Goal: Task Accomplishment & Management: Use online tool/utility

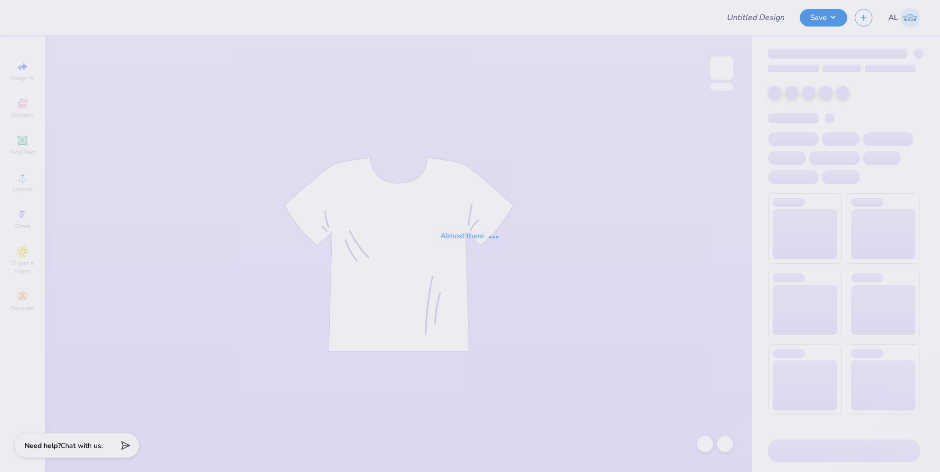
type input "APC sweat"
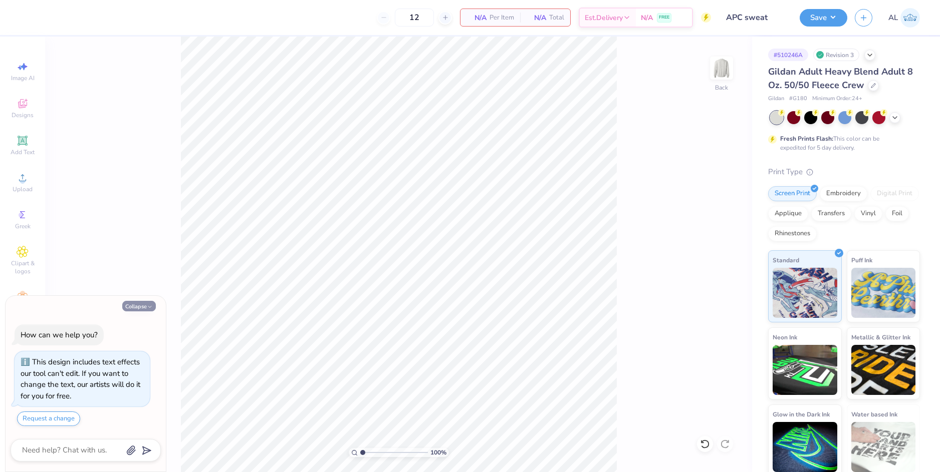
click at [146, 303] on button "Collapse" at bounding box center [139, 306] width 34 height 11
type textarea "x"
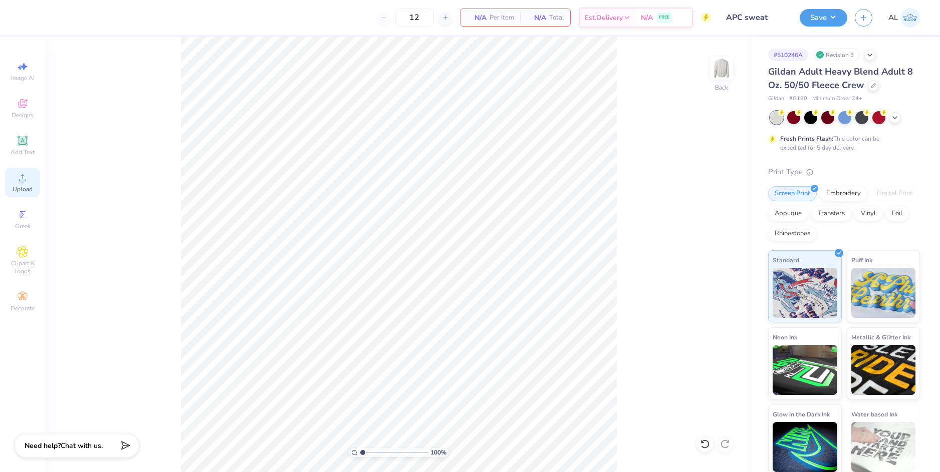
click at [30, 184] on div "Upload" at bounding box center [22, 183] width 35 height 30
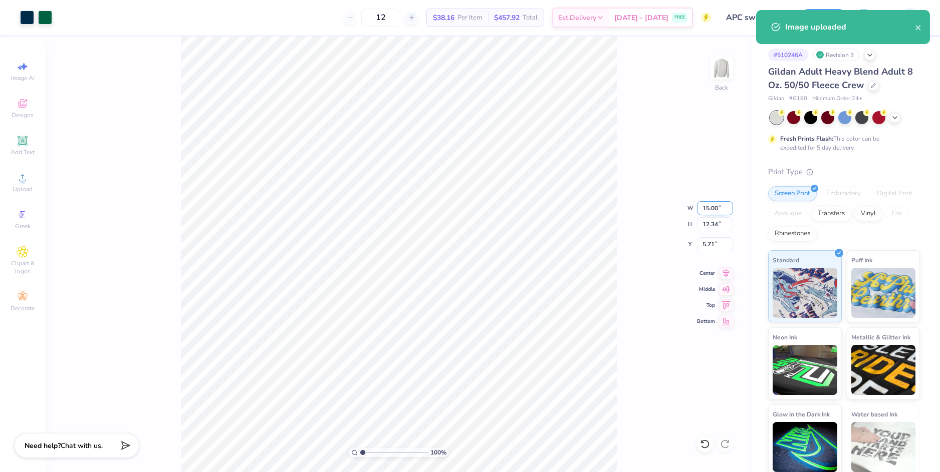
click at [711, 204] on input "15.00" at bounding box center [715, 208] width 36 height 14
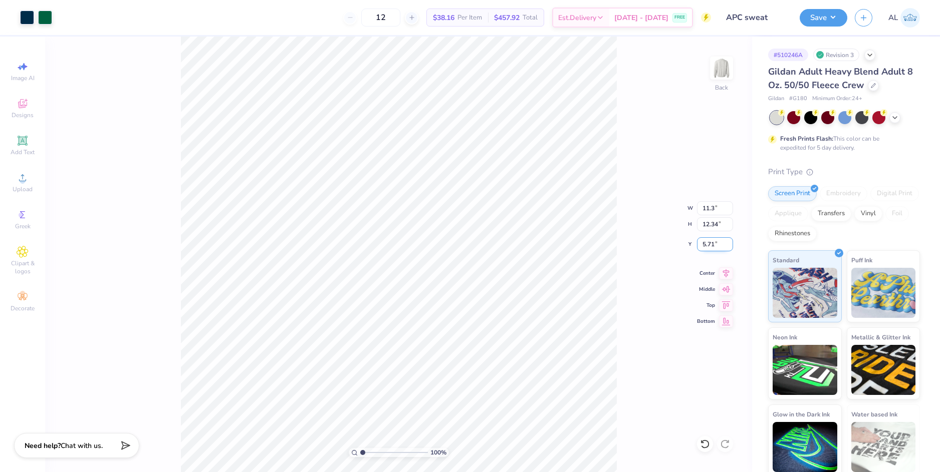
click at [709, 241] on input "5.71" at bounding box center [715, 244] width 36 height 14
type input "11.30"
type input "9.30"
click at [708, 244] on input "7.23" at bounding box center [715, 244] width 36 height 14
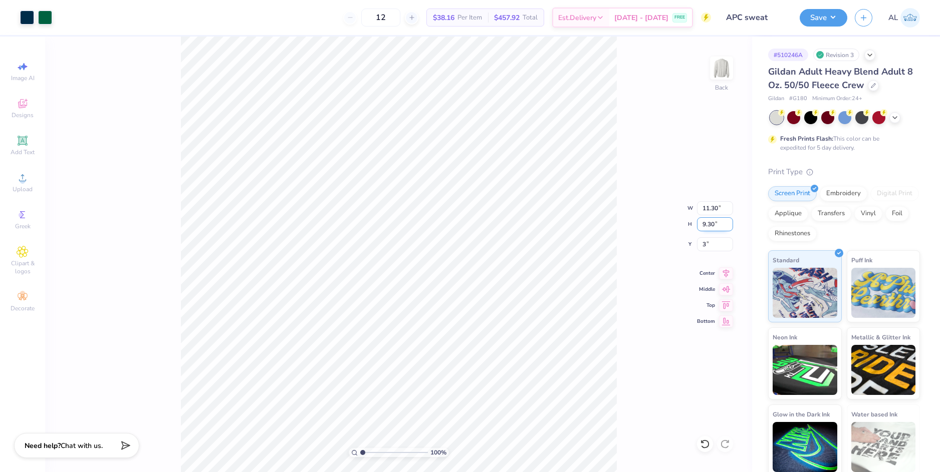
click at [709, 225] on input "9.30" at bounding box center [715, 224] width 36 height 14
type input "3.00"
drag, startPoint x: 365, startPoint y: 450, endPoint x: 380, endPoint y: 450, distance: 15.0
click at [380, 450] on input "range" at bounding box center [394, 452] width 68 height 9
drag, startPoint x: 378, startPoint y: 452, endPoint x: 343, endPoint y: 448, distance: 35.7
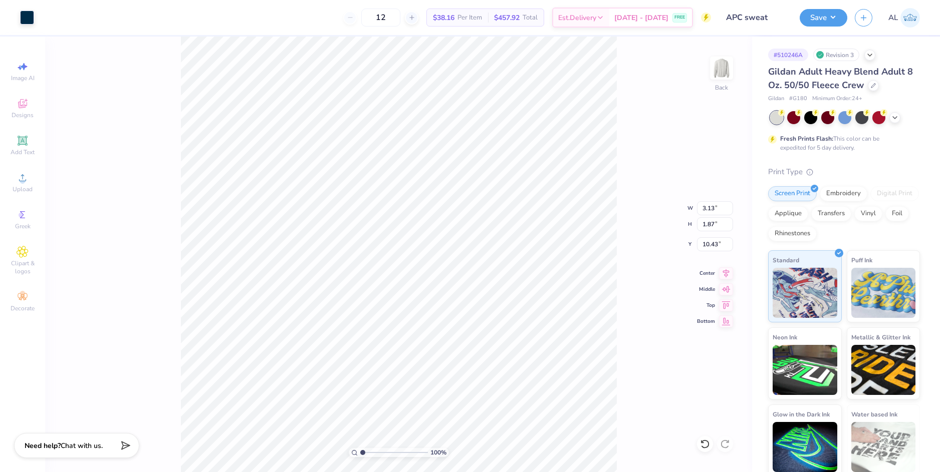
type input "1"
click at [360, 448] on input "range" at bounding box center [394, 452] width 68 height 9
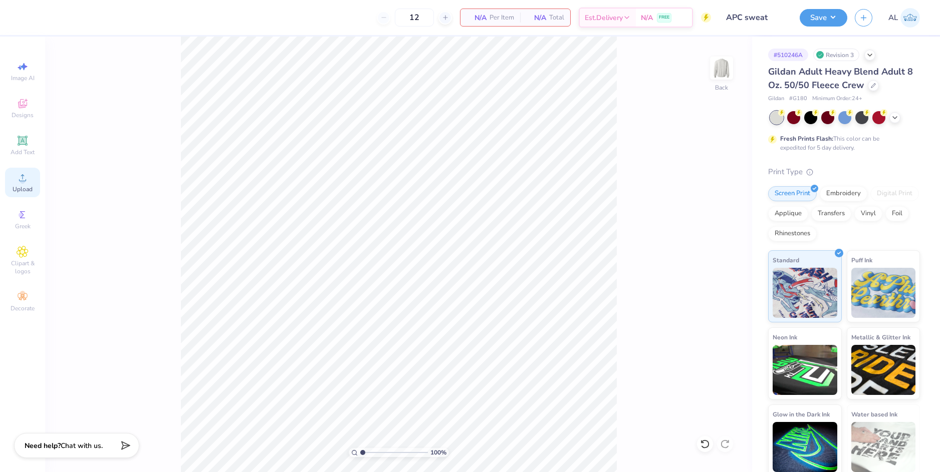
click at [25, 183] on icon at bounding box center [23, 178] width 12 height 12
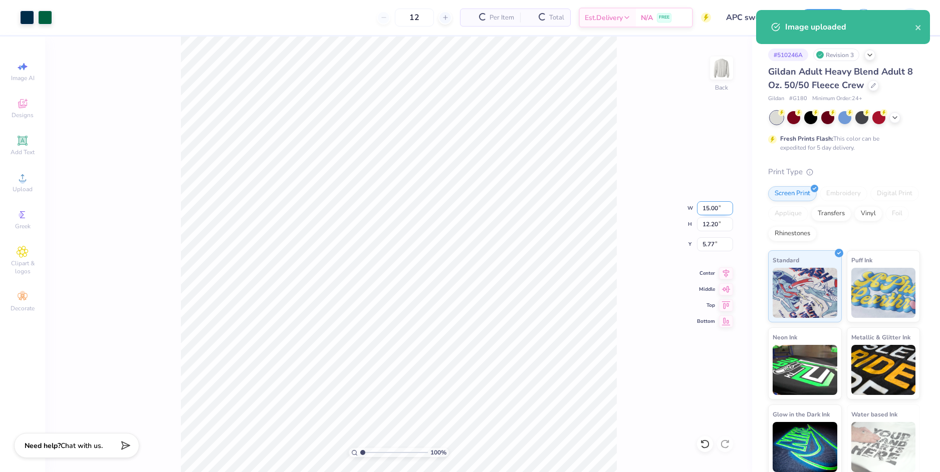
click at [699, 208] on input "15.00" at bounding box center [715, 208] width 36 height 14
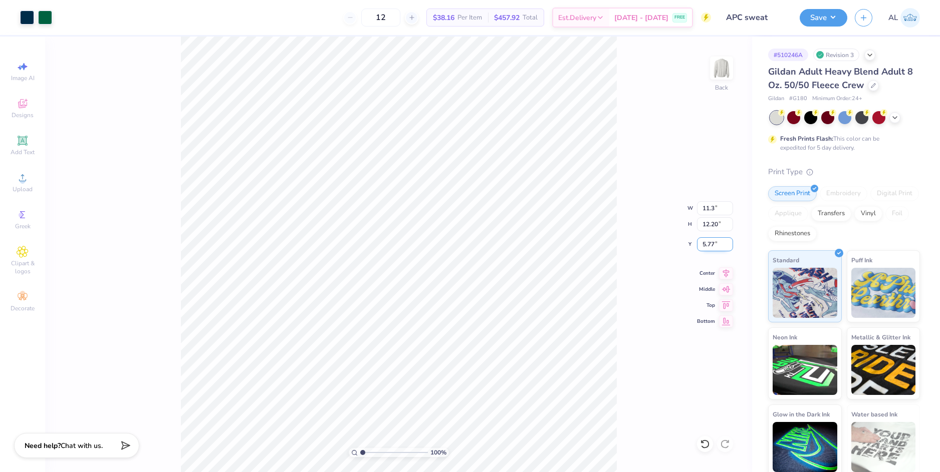
click at [714, 247] on input "5.77" at bounding box center [715, 244] width 36 height 14
type input "11.30"
type input "9.19"
click at [711, 246] on input "7.28" at bounding box center [715, 244] width 36 height 14
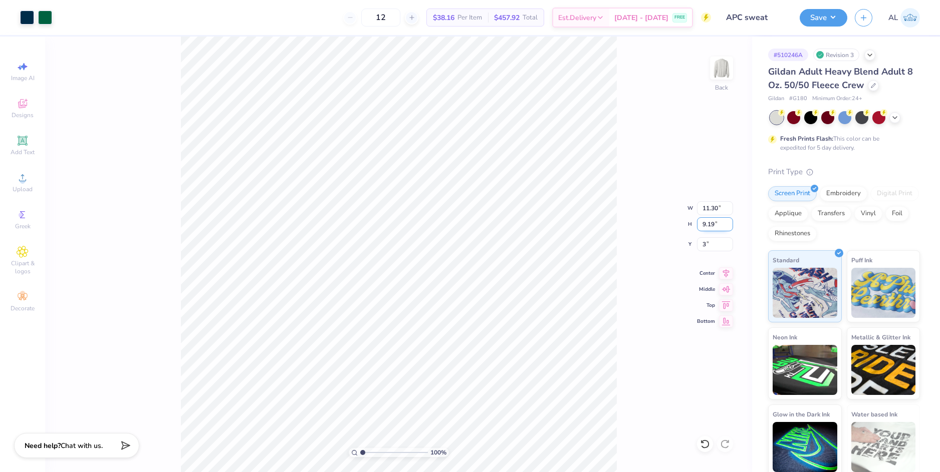
click at [710, 225] on input "9.19" at bounding box center [715, 224] width 36 height 14
type input "3.00"
click at [706, 210] on input "11.30" at bounding box center [715, 208] width 36 height 14
click at [621, 212] on div "100 % Back W 11.30 11.30 " H 9.19 9.19 " Y 3.00 3.00 " Center Middle Top Bottom" at bounding box center [398, 255] width 707 height 436
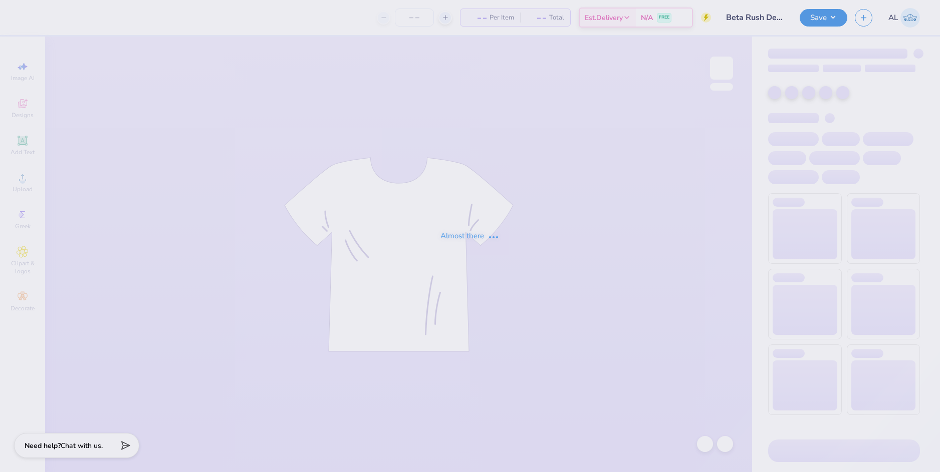
type input "100"
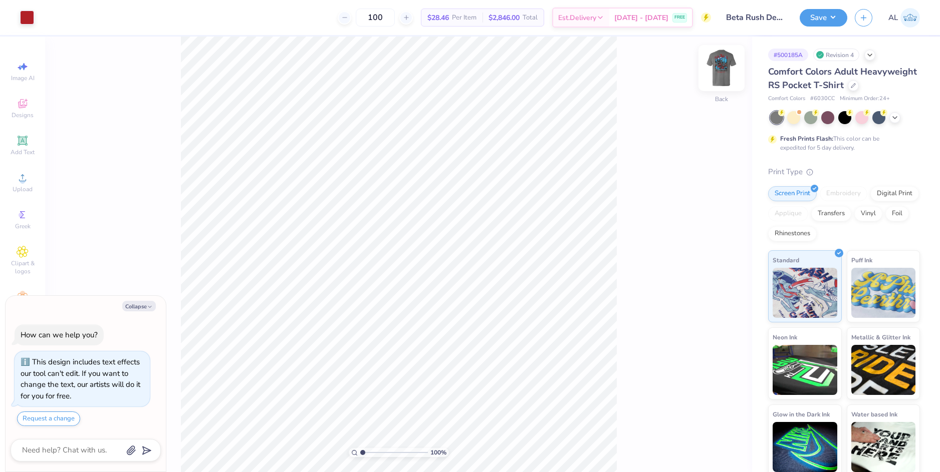
click at [718, 72] on img at bounding box center [721, 68] width 40 height 40
click at [144, 309] on button "Collapse" at bounding box center [139, 306] width 34 height 11
type textarea "x"
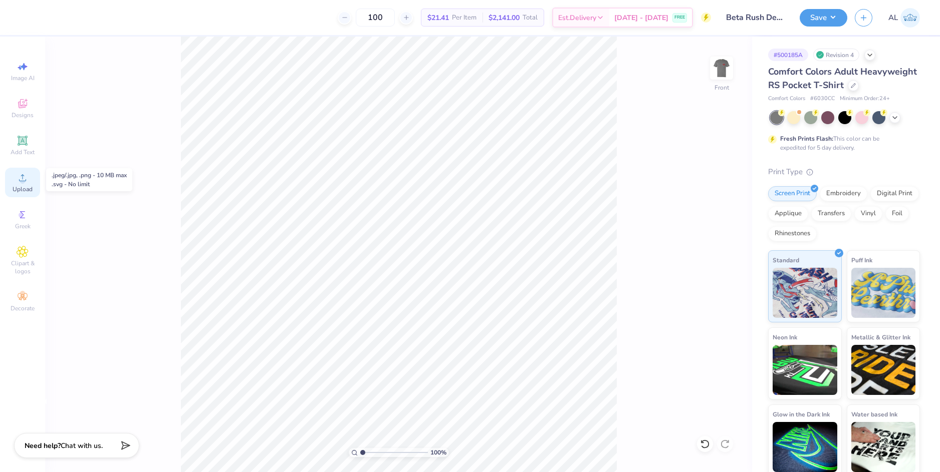
click at [29, 180] on div "Upload" at bounding box center [22, 183] width 35 height 30
click at [31, 180] on div "Upload" at bounding box center [22, 183] width 35 height 30
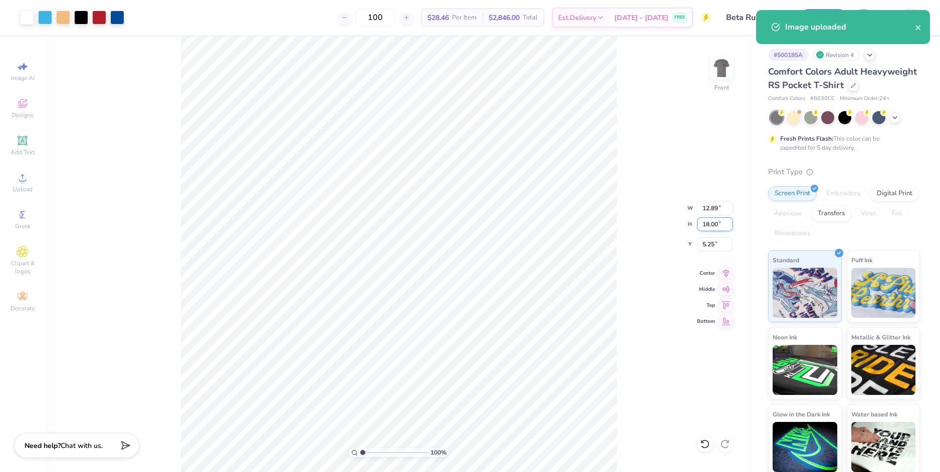
click at [717, 226] on input "18.00" at bounding box center [715, 224] width 36 height 14
click at [713, 225] on input "18.00" at bounding box center [715, 224] width 36 height 14
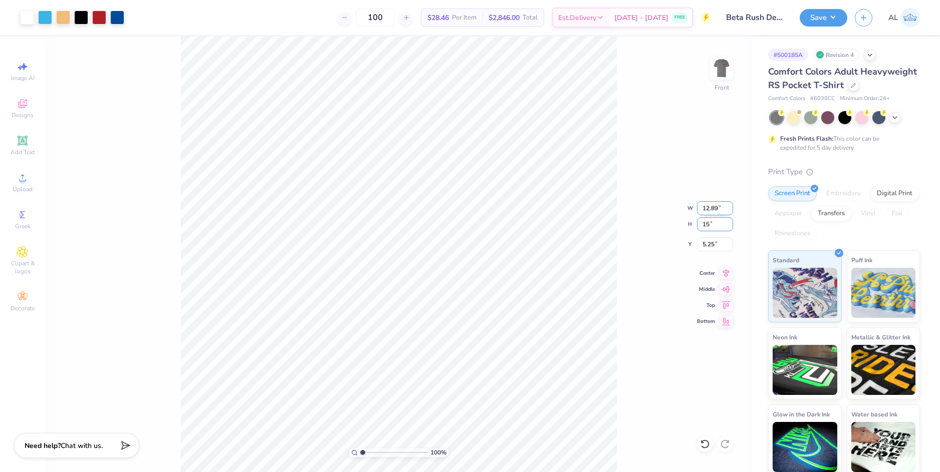
type input "15"
click at [708, 205] on input "12.89" at bounding box center [715, 208] width 36 height 14
type input "10.75"
type input "15.00"
click at [708, 244] on input "6.75" at bounding box center [715, 244] width 36 height 14
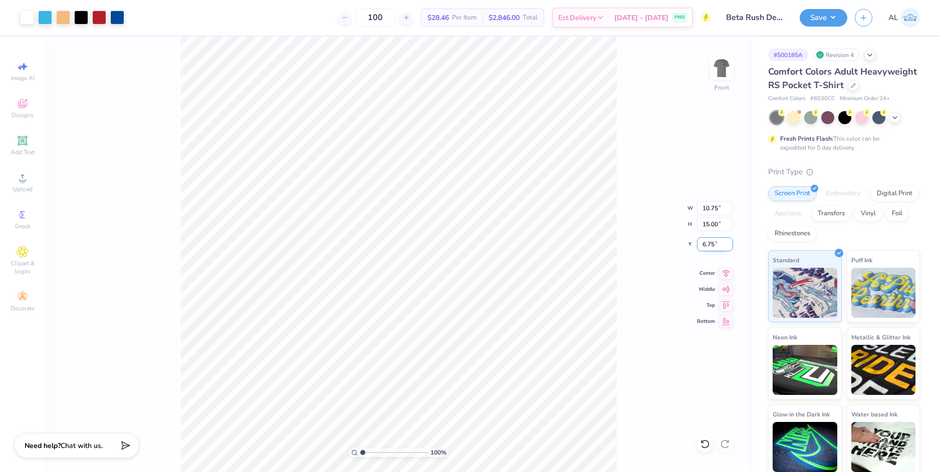
click at [708, 244] on input "6.75" at bounding box center [715, 244] width 36 height 14
click at [707, 210] on input "10.75" at bounding box center [715, 208] width 36 height 14
type input "3.00"
click at [632, 230] on div "100 % Front W 10.75 10.75 " H 15.00 15.00 " Y 3.00 3.00 " Center Middle Top Bot…" at bounding box center [398, 255] width 707 height 436
click at [724, 70] on img at bounding box center [721, 68] width 40 height 40
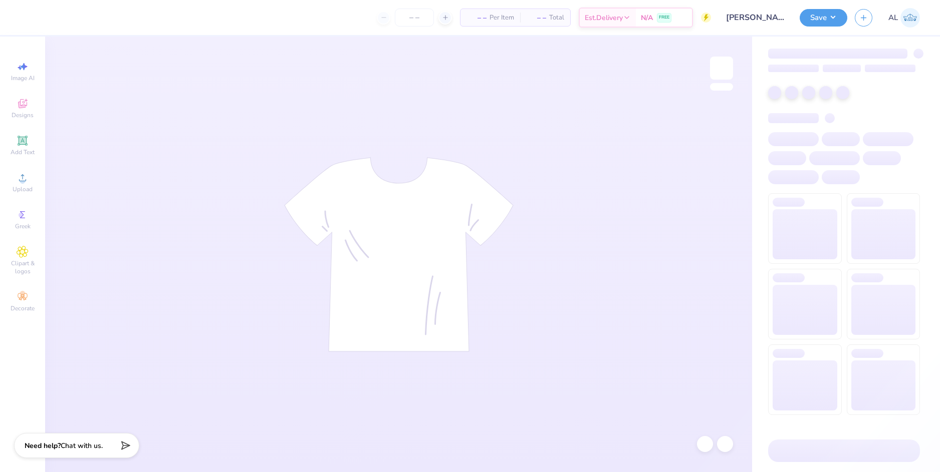
type input "24"
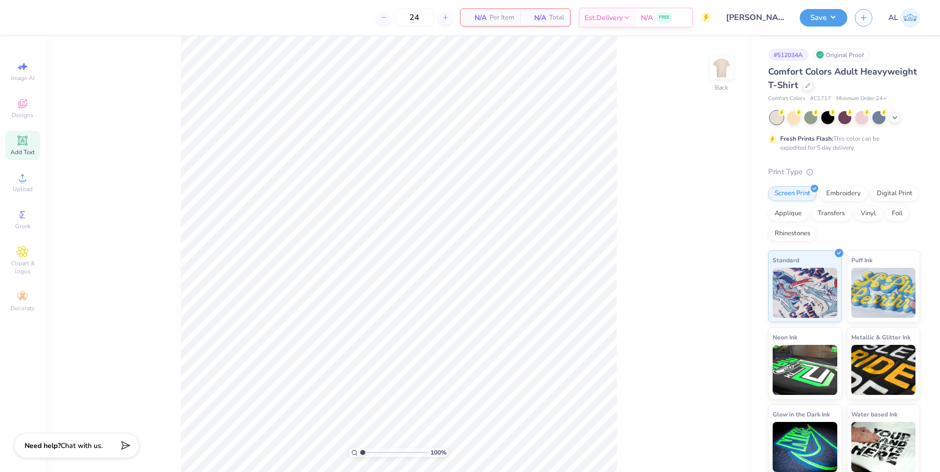
click at [31, 142] on div "Add Text" at bounding box center [22, 146] width 35 height 30
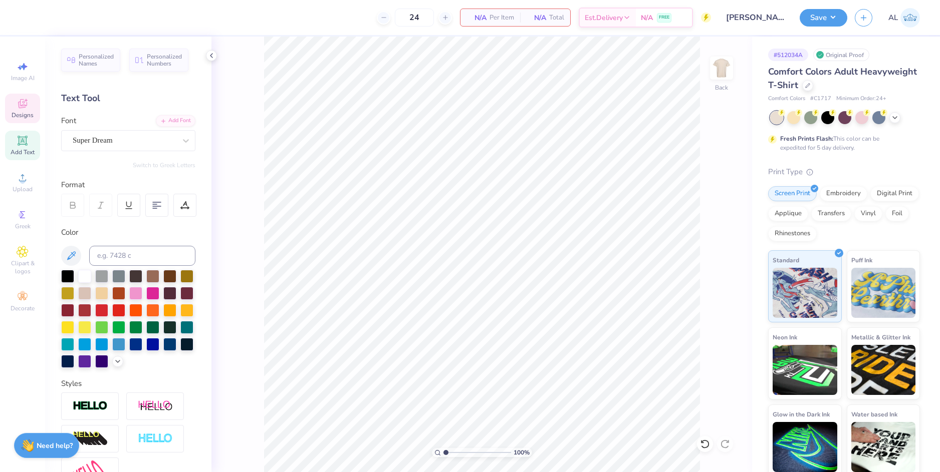
click at [25, 108] on icon at bounding box center [23, 104] width 12 height 12
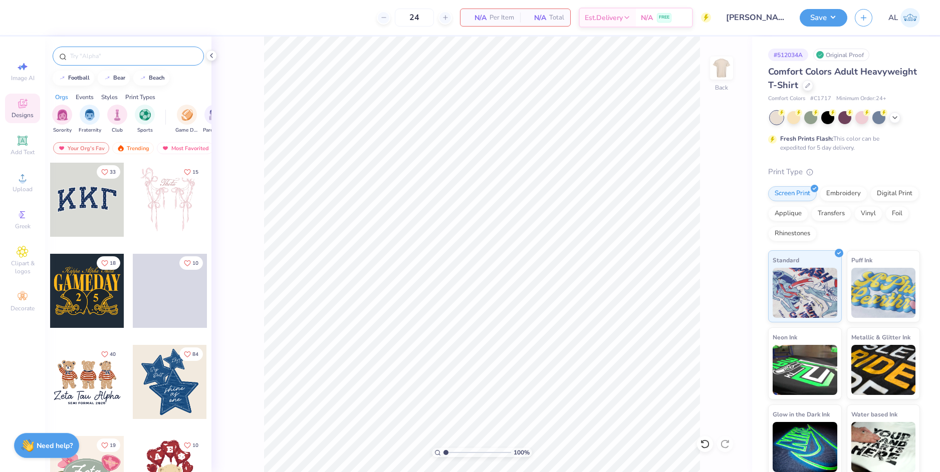
click at [96, 60] on input "text" at bounding box center [133, 56] width 128 height 10
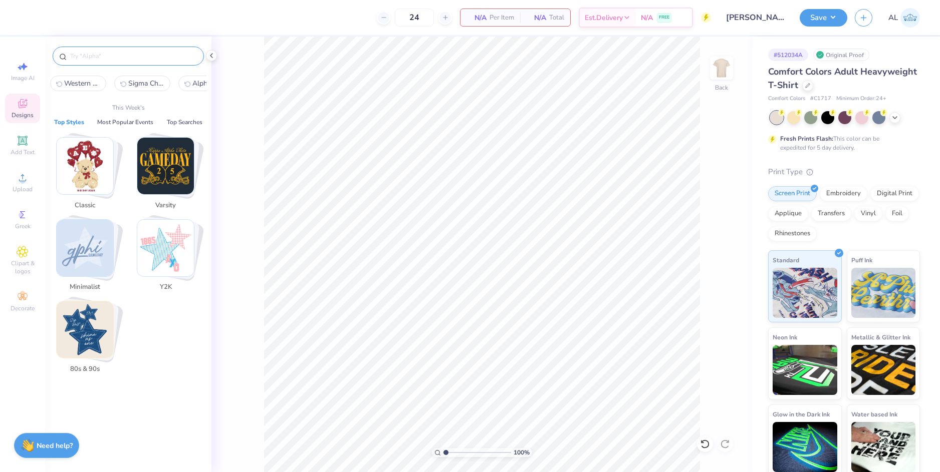
paste input "Kingsburg FFA Future of Agriculture Collegiate Shirt"
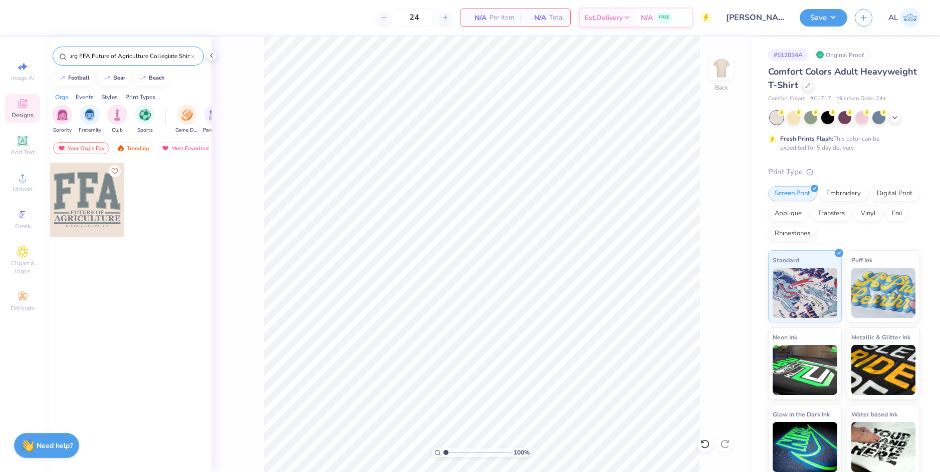
type input "Kingsburg FFA Future of Agriculture Collegiate Shirt"
click at [65, 200] on div at bounding box center [87, 200] width 74 height 74
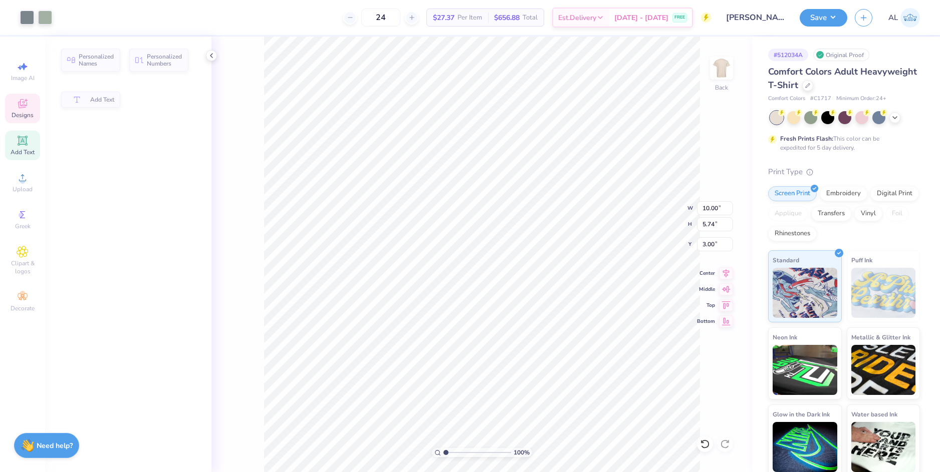
type input "5.74"
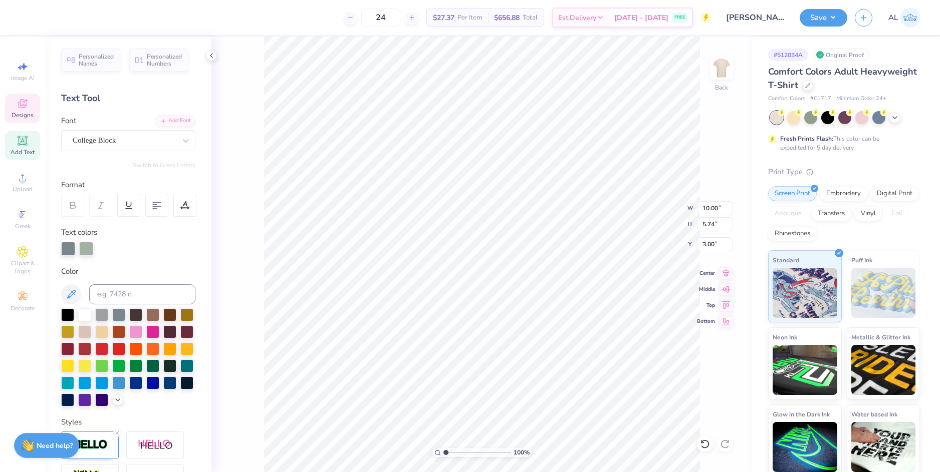
scroll to position [9, 2]
type textarea "MUPPAA"
type input "10.26"
type input "2.70"
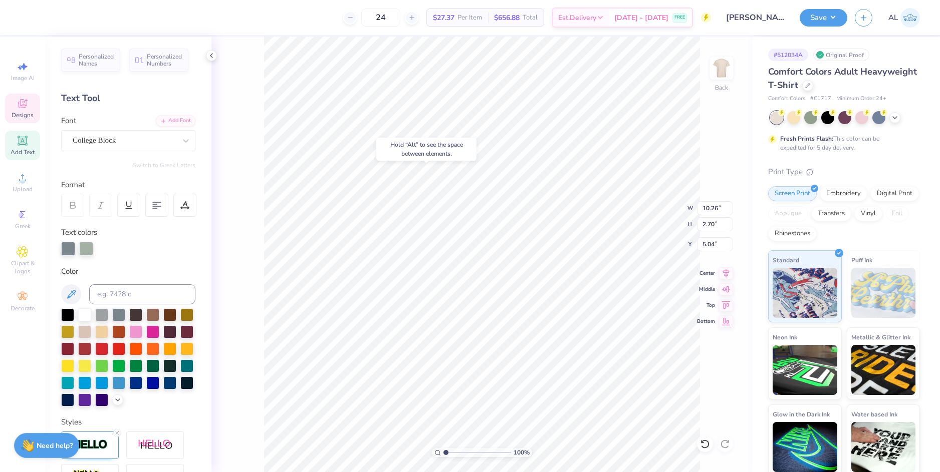
type input "5.63"
type input "10.01"
type input "2.63"
type input "5.70"
click at [728, 273] on icon at bounding box center [726, 272] width 14 height 12
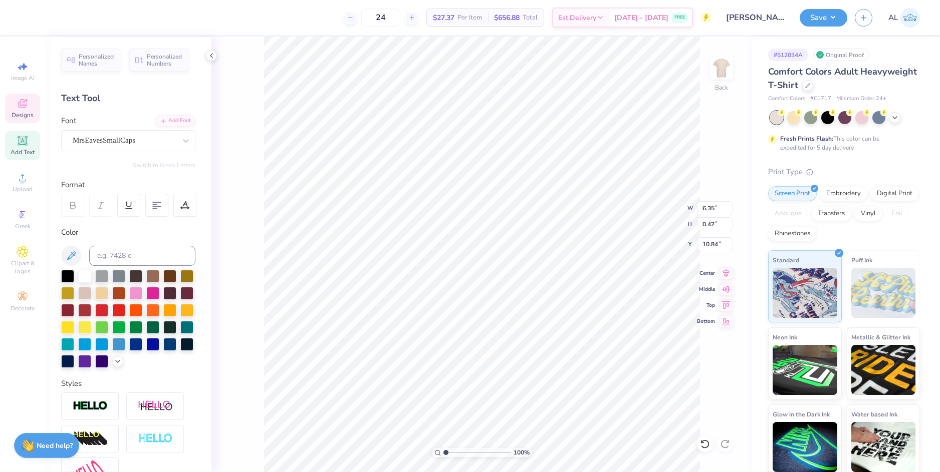
scroll to position [9, 8]
type textarea "ASSOCIATION COLUMBIA, MO"
paste textarea "MU"
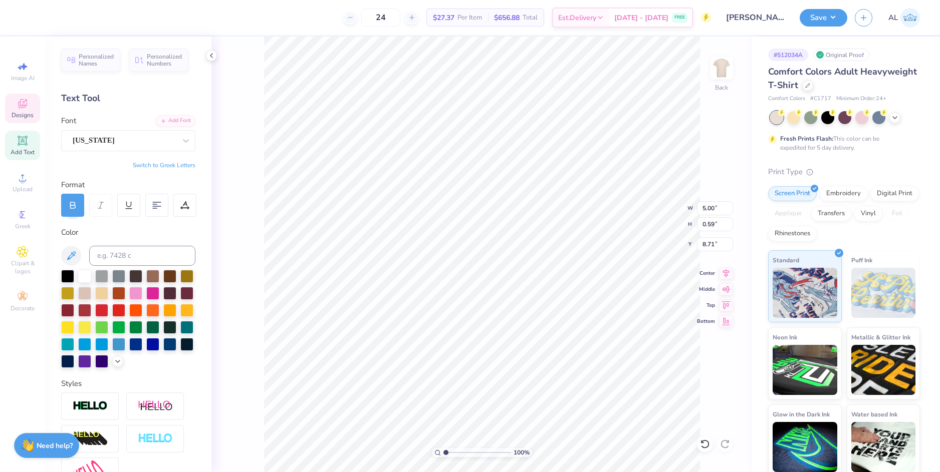
type textarea "MU"
type input "9.94"
type input "0.90"
type input "9.44"
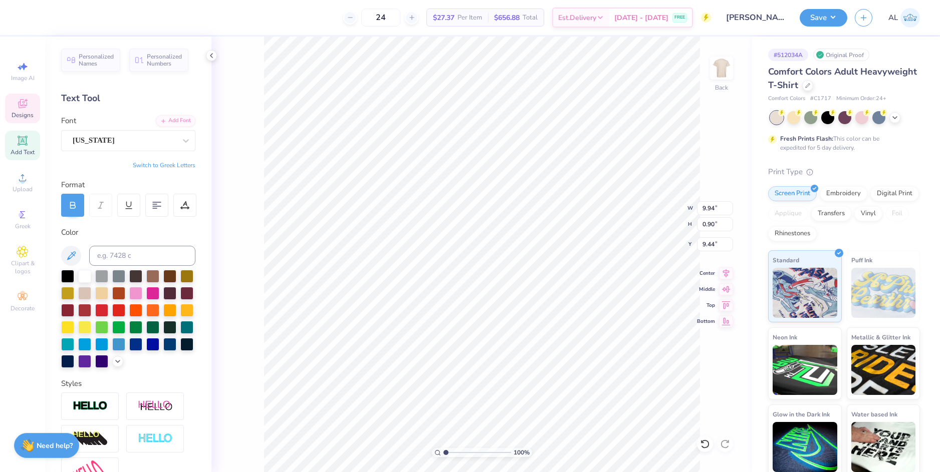
type textarea "Pre-Physician assistant"
type input "9.43"
type input "0.77"
type input "9.70"
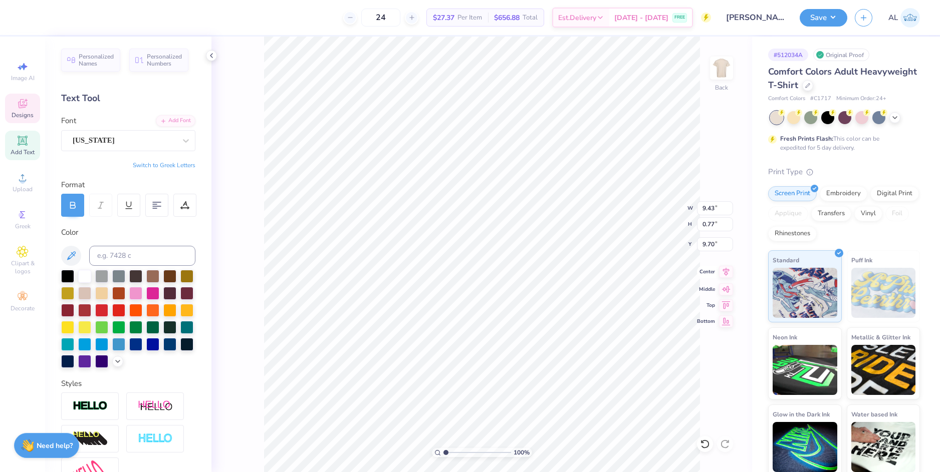
click at [727, 274] on icon at bounding box center [726, 272] width 7 height 9
type input "1.47"
type input "0.57"
type input "8.71"
type input "2.30"
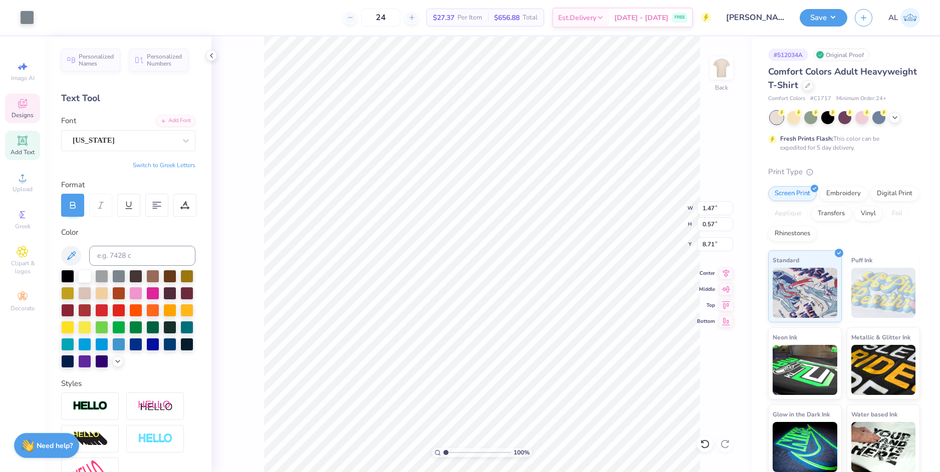
type input "0.16"
type input "9.00"
type input "2.30"
type textarea "Pre-Physician Assistant"
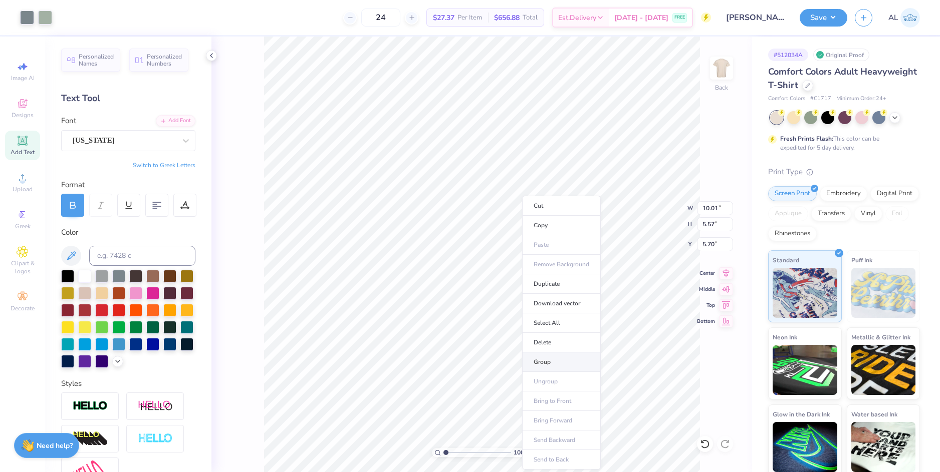
click at [554, 361] on li "Group" at bounding box center [561, 363] width 79 height 20
click at [537, 302] on li "Download vector" at bounding box center [530, 304] width 79 height 20
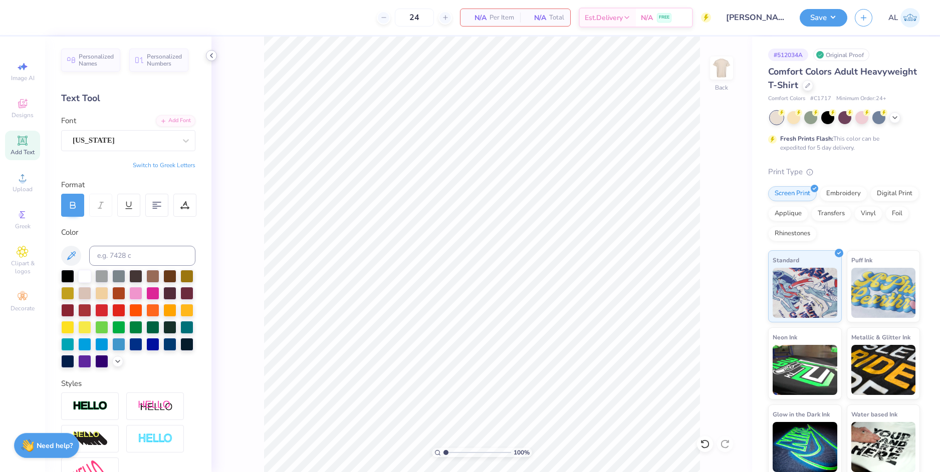
drag, startPoint x: 216, startPoint y: 61, endPoint x: 214, endPoint y: 56, distance: 5.6
click at [216, 61] on div "100 % Back" at bounding box center [481, 255] width 541 height 436
click at [213, 56] on icon at bounding box center [211, 56] width 8 height 8
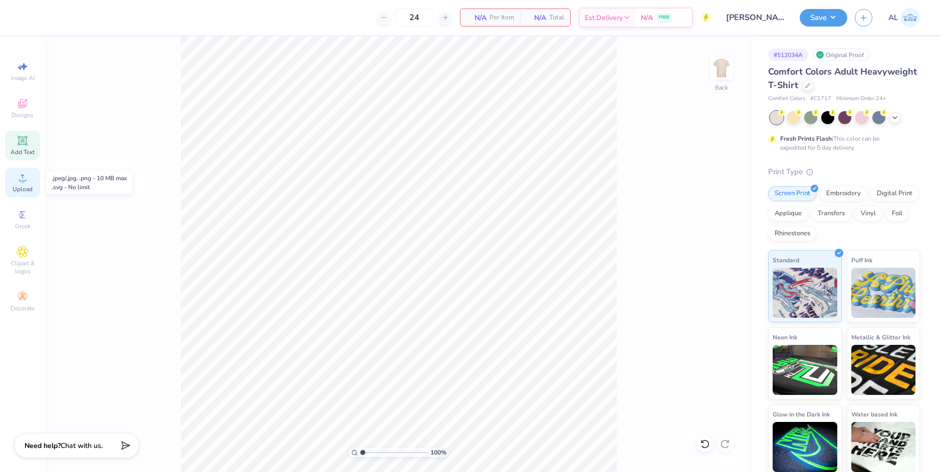
click at [23, 180] on circle at bounding box center [23, 181] width 6 height 6
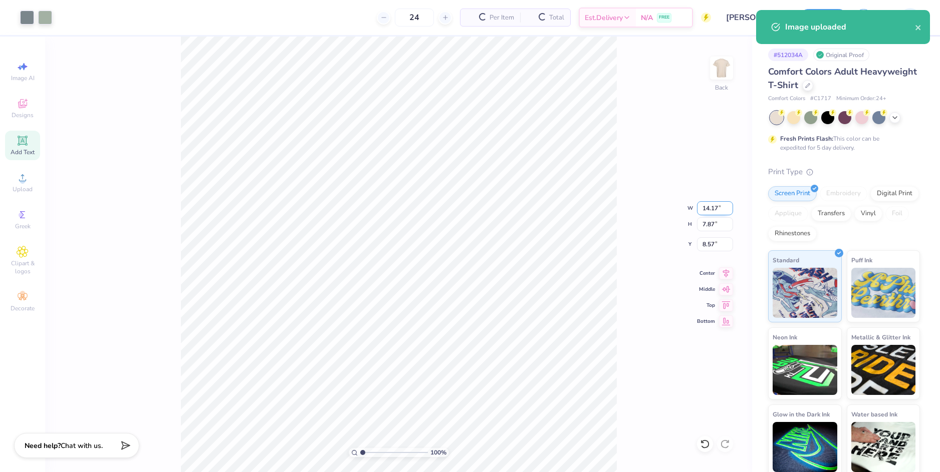
click at [709, 207] on input "14.17" at bounding box center [715, 208] width 36 height 14
click at [712, 240] on input "8.57" at bounding box center [715, 244] width 36 height 14
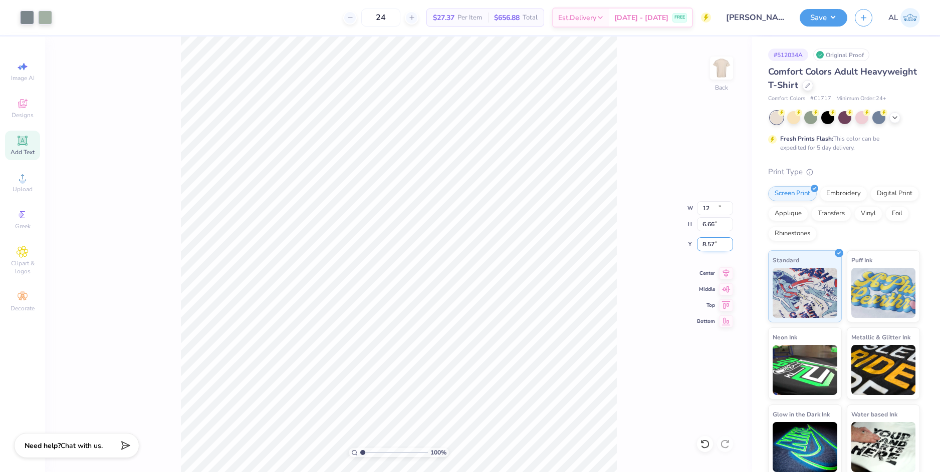
type input "12.00"
type input "6.66"
click at [708, 243] on input "9.17" at bounding box center [715, 244] width 36 height 14
click at [706, 222] on input "6.66" at bounding box center [715, 224] width 36 height 14
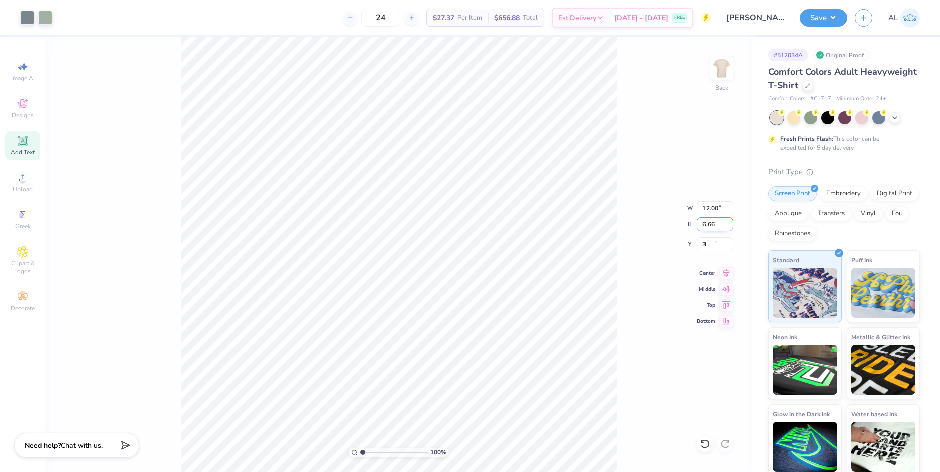
type input "3.00"
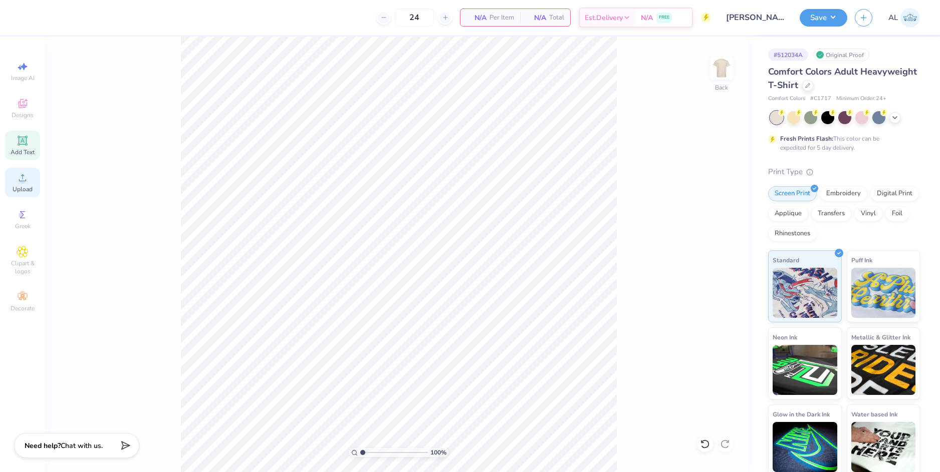
click at [30, 181] on div "Upload" at bounding box center [22, 183] width 35 height 30
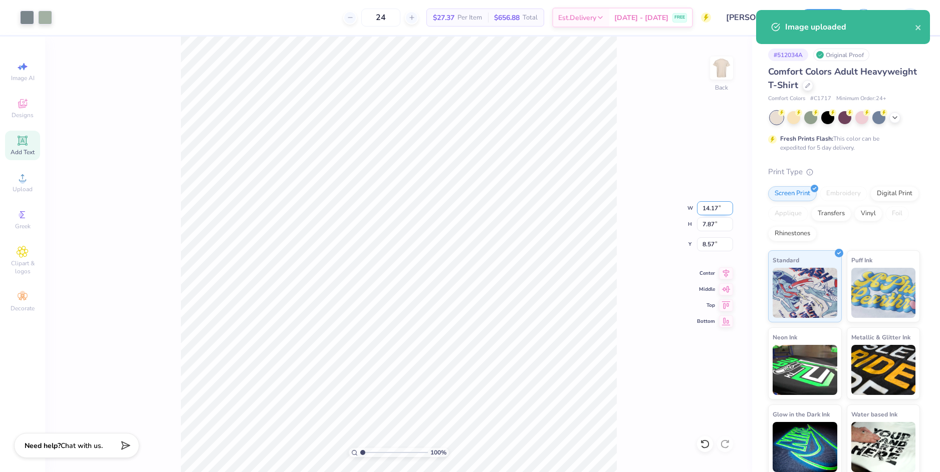
click at [706, 210] on input "14.17" at bounding box center [715, 208] width 36 height 14
click at [704, 242] on input "8.57" at bounding box center [715, 244] width 36 height 14
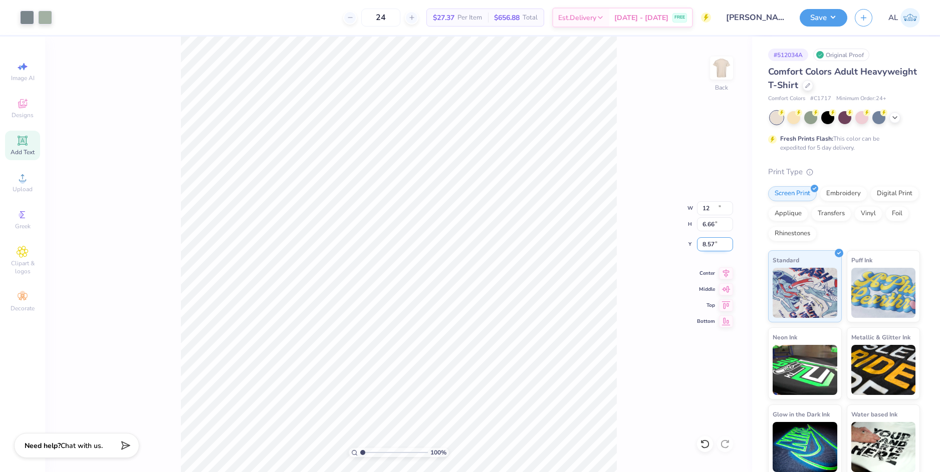
type input "12.00"
type input "6.66"
click at [704, 242] on input "9.17" at bounding box center [715, 244] width 36 height 14
click at [710, 224] on input "6.66" at bounding box center [715, 224] width 36 height 14
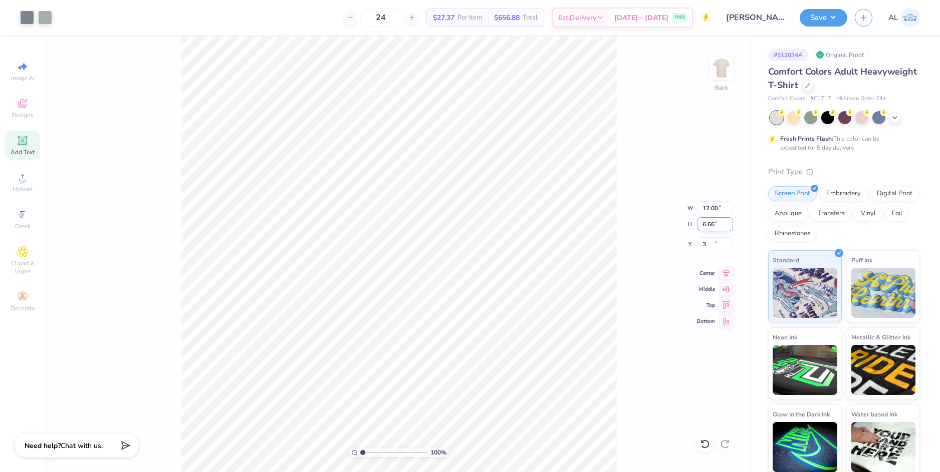
type input "3.00"
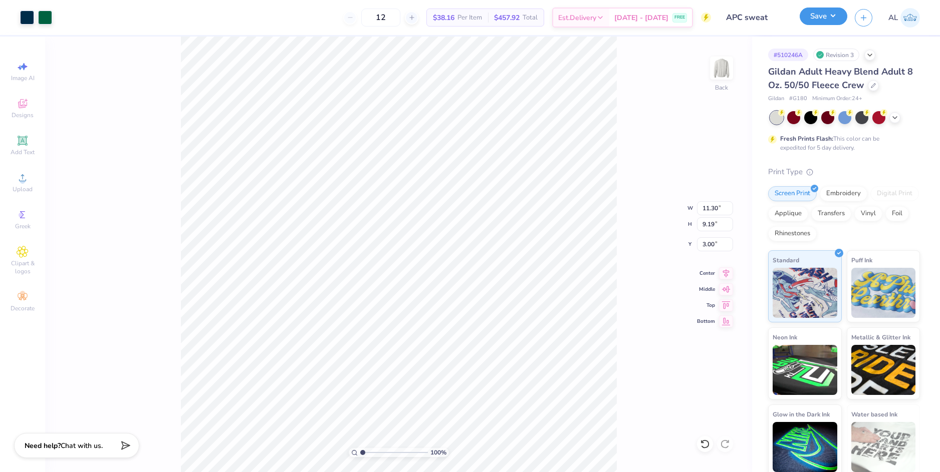
click at [817, 15] on button "Save" at bounding box center [824, 17] width 48 height 18
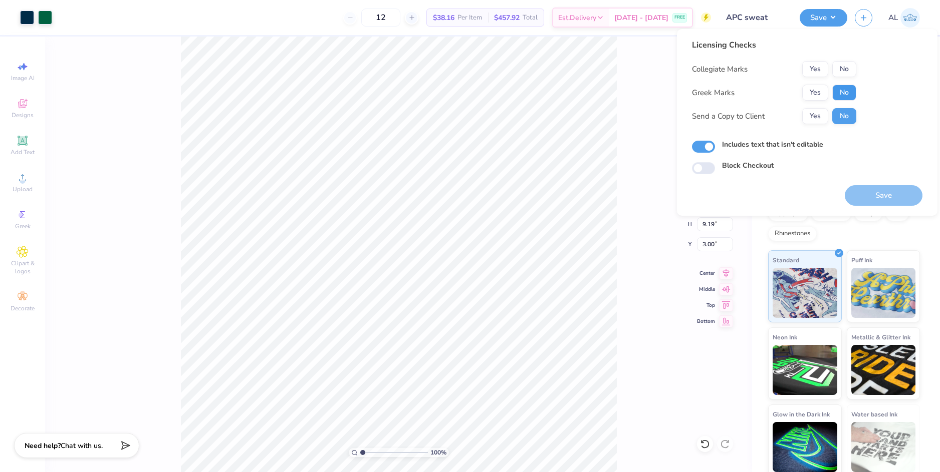
click at [838, 91] on button "No" at bounding box center [844, 93] width 24 height 16
click at [844, 68] on button "No" at bounding box center [844, 69] width 24 height 16
click at [815, 119] on button "Yes" at bounding box center [815, 116] width 26 height 16
click at [885, 194] on button "Save" at bounding box center [884, 195] width 78 height 21
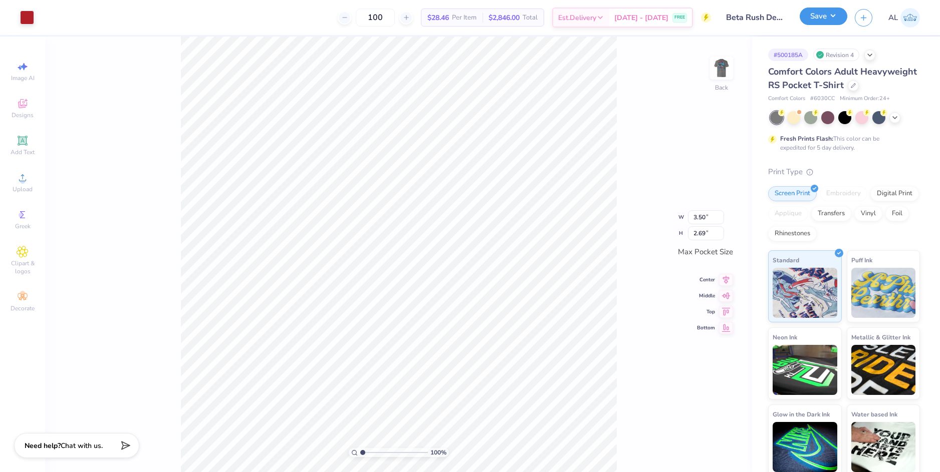
click at [818, 20] on button "Save" at bounding box center [824, 17] width 48 height 18
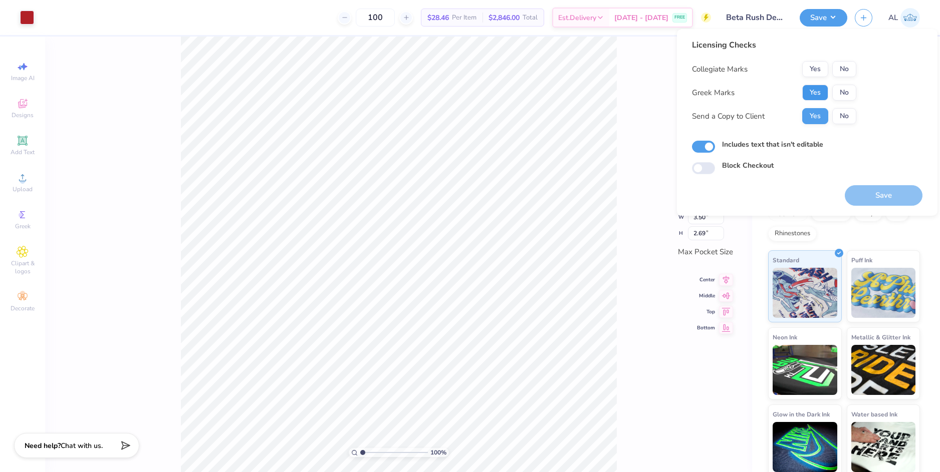
click at [814, 95] on button "Yes" at bounding box center [815, 93] width 26 height 16
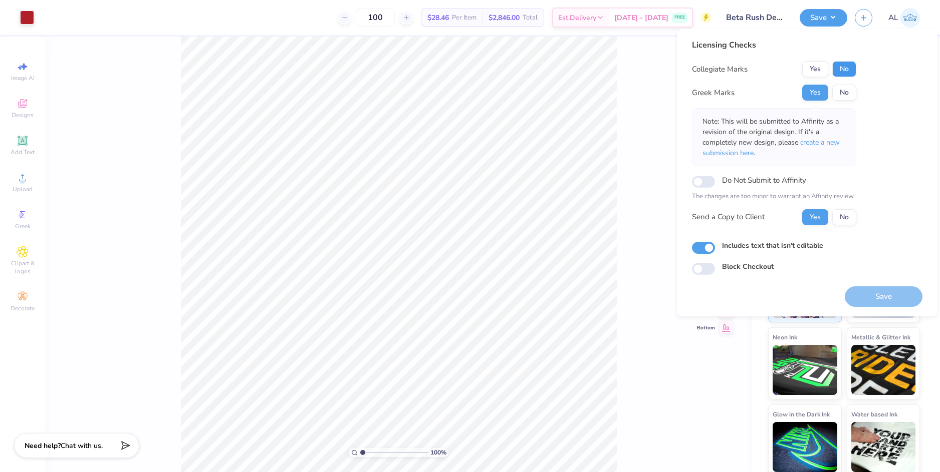
click at [842, 68] on button "No" at bounding box center [844, 69] width 24 height 16
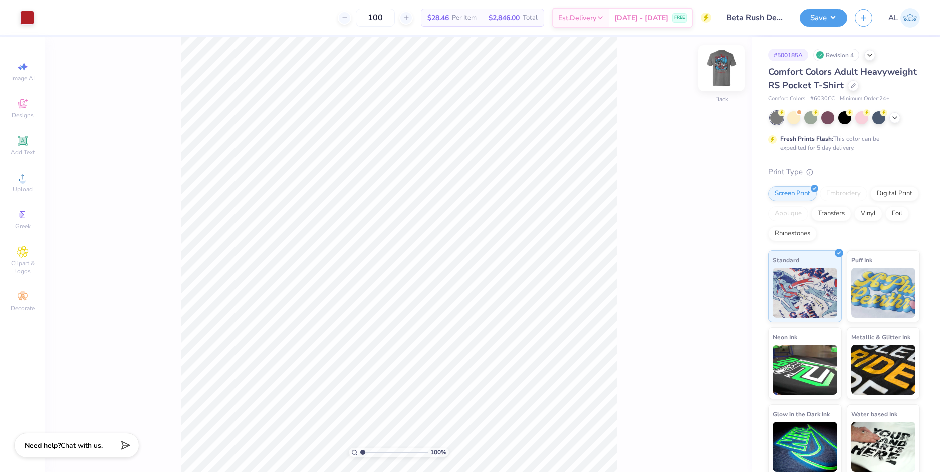
click at [716, 71] on img at bounding box center [721, 68] width 40 height 40
click at [832, 15] on button "Save" at bounding box center [824, 17] width 48 height 18
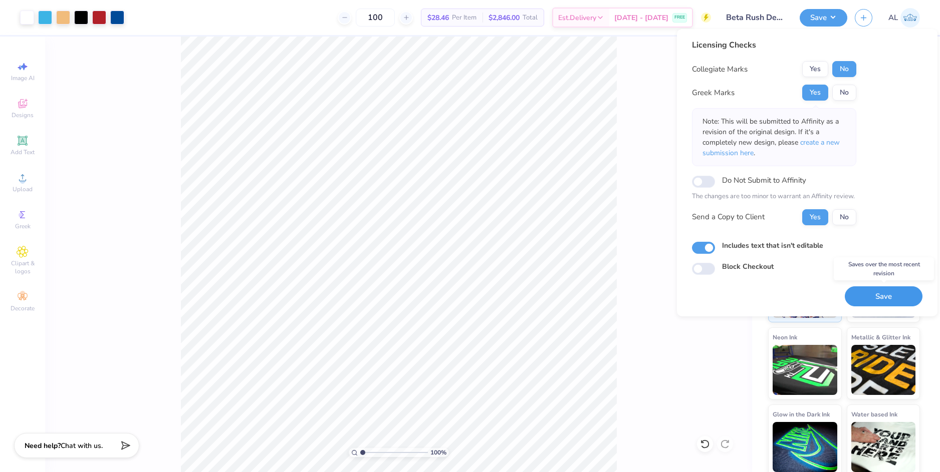
click at [878, 299] on button "Save" at bounding box center [884, 297] width 78 height 21
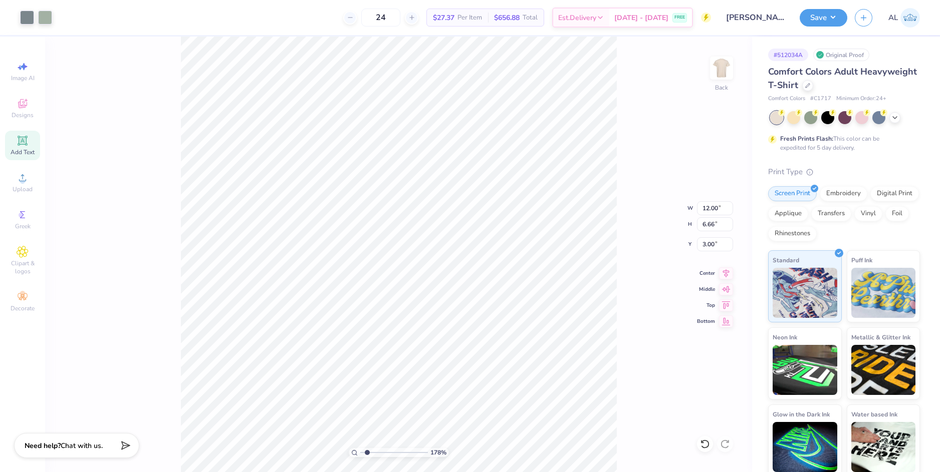
click at [367, 449] on input "range" at bounding box center [394, 452] width 68 height 9
drag, startPoint x: 368, startPoint y: 450, endPoint x: 349, endPoint y: 451, distance: 19.0
type input "1"
click at [360, 451] on input "range" at bounding box center [394, 452] width 68 height 9
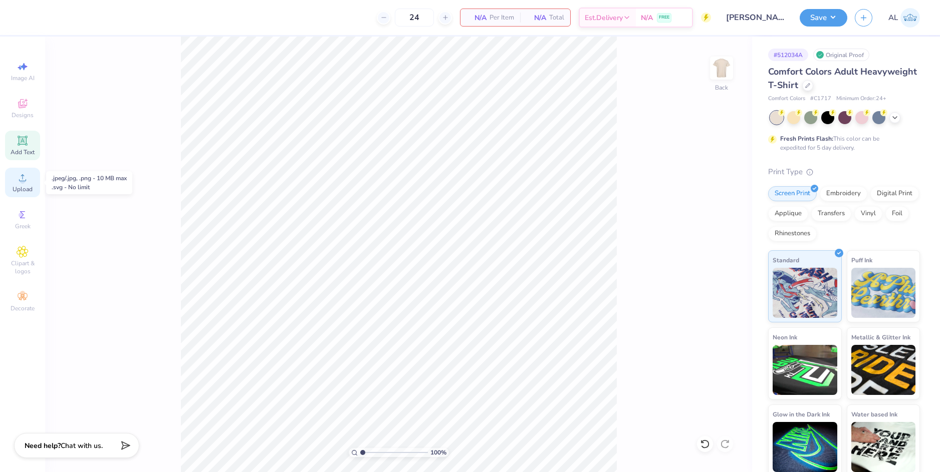
click at [22, 179] on circle at bounding box center [23, 181] width 6 height 6
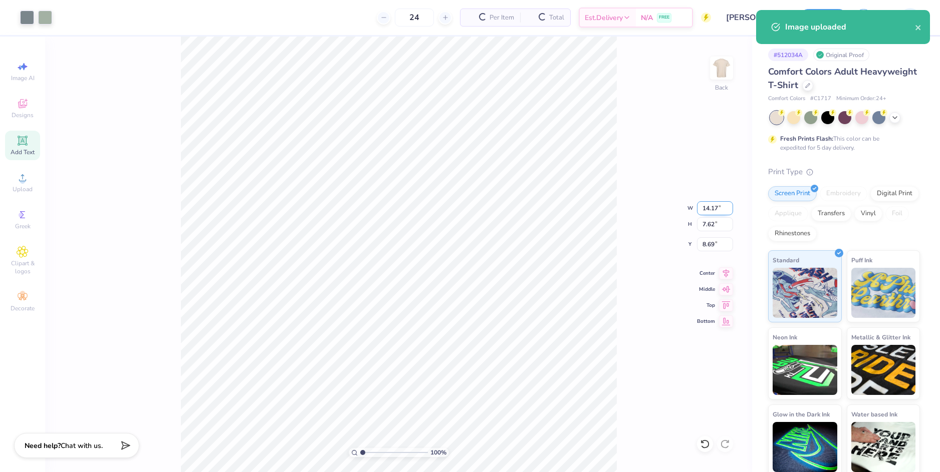
click at [702, 209] on input "14.17" at bounding box center [715, 208] width 36 height 14
type input "2"
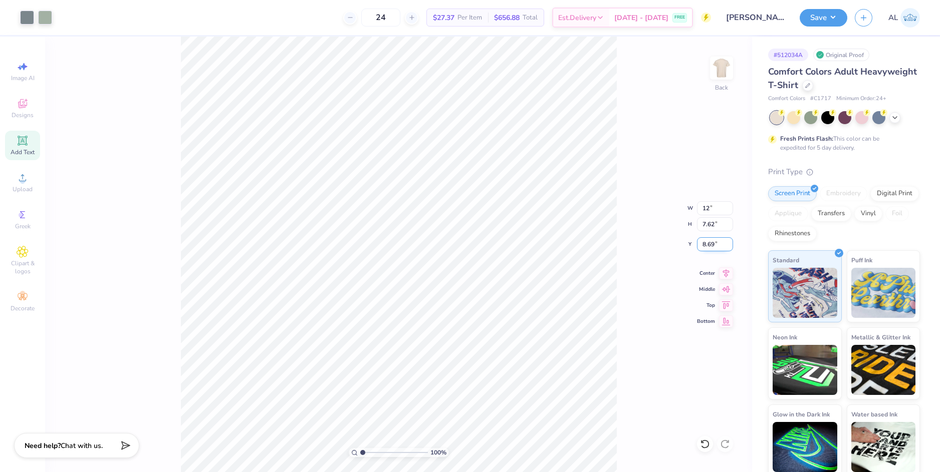
click at [707, 242] on input "8.69" at bounding box center [715, 244] width 36 height 14
type input "12.00"
type input "6.45"
click at [705, 243] on input "9.28" at bounding box center [715, 244] width 36 height 14
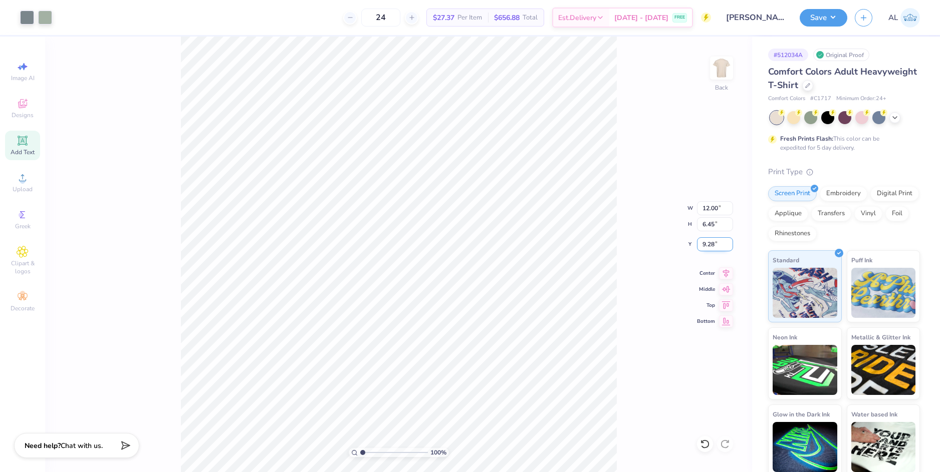
click at [705, 243] on input "9.28" at bounding box center [715, 244] width 36 height 14
click at [708, 227] on input "6.45" at bounding box center [715, 224] width 36 height 14
type input "3.00"
click at [820, 20] on button "Save" at bounding box center [824, 17] width 48 height 18
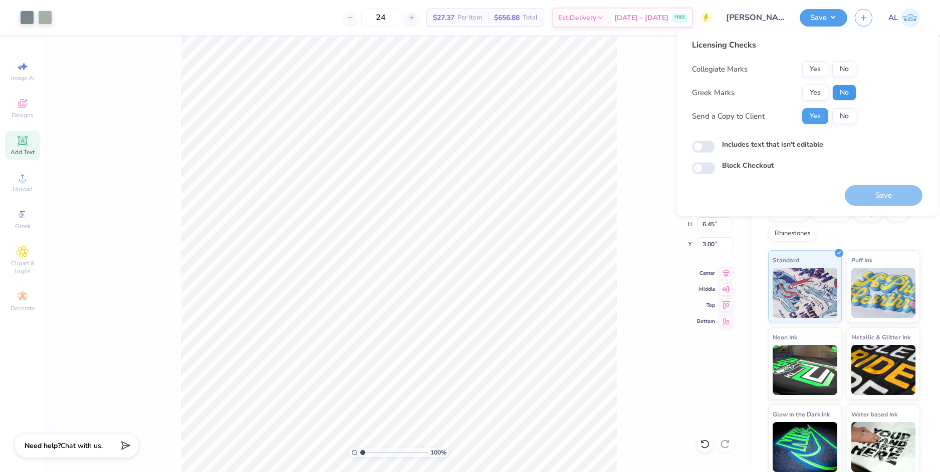
click at [841, 91] on button "No" at bounding box center [844, 93] width 24 height 16
click at [816, 69] on button "Yes" at bounding box center [815, 69] width 26 height 16
click at [873, 194] on button "Save" at bounding box center [884, 195] width 78 height 21
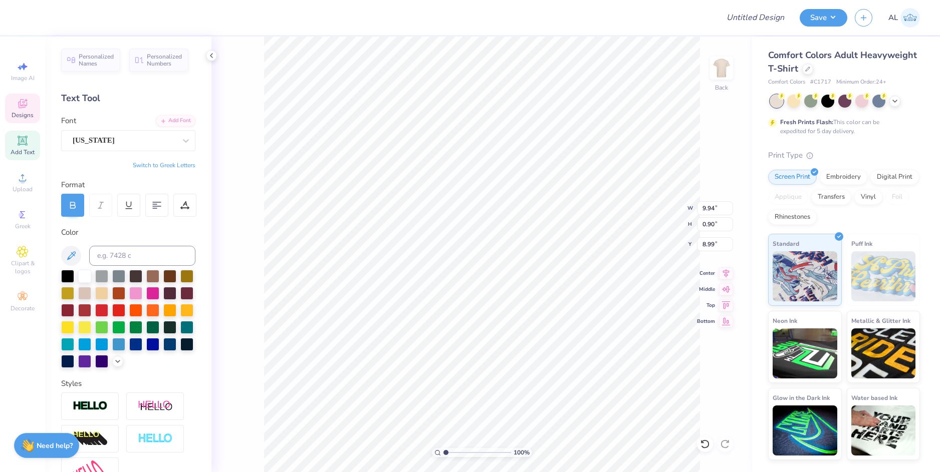
scroll to position [9, 2]
paste textarea "Pre physician assistant association"
type textarea "Pre- Physician Assistant Association"
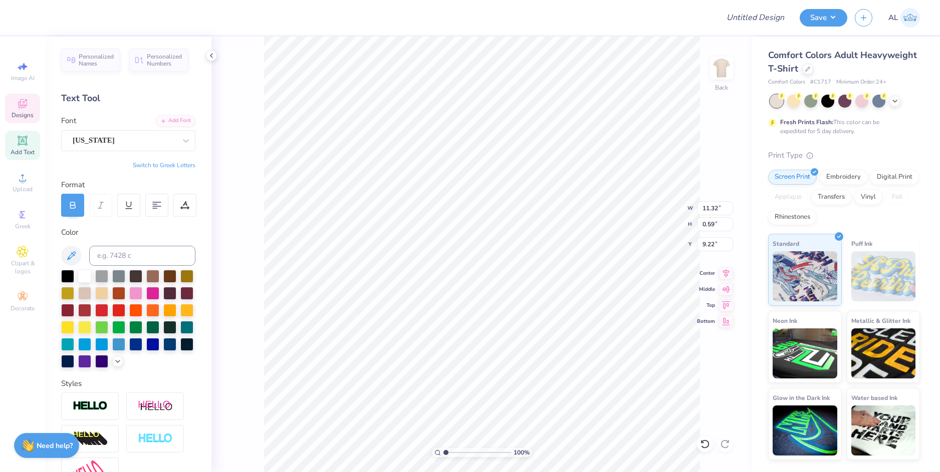
type input "11.32"
type input "0.59"
type input "9.22"
type input "10.01"
type input "0.52"
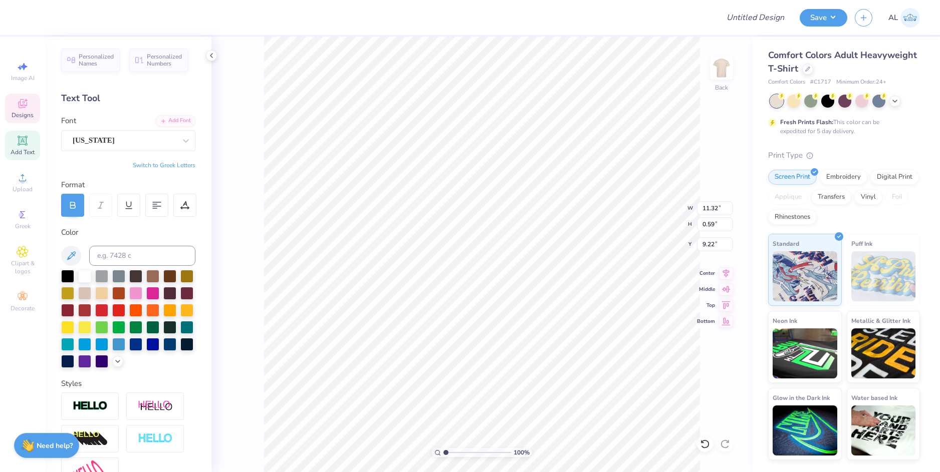
type input "9.29"
click at [555, 312] on li "Group" at bounding box center [558, 317] width 79 height 20
click at [567, 306] on li "Download vector" at bounding box center [564, 303] width 79 height 20
